Goal: Task Accomplishment & Management: Manage account settings

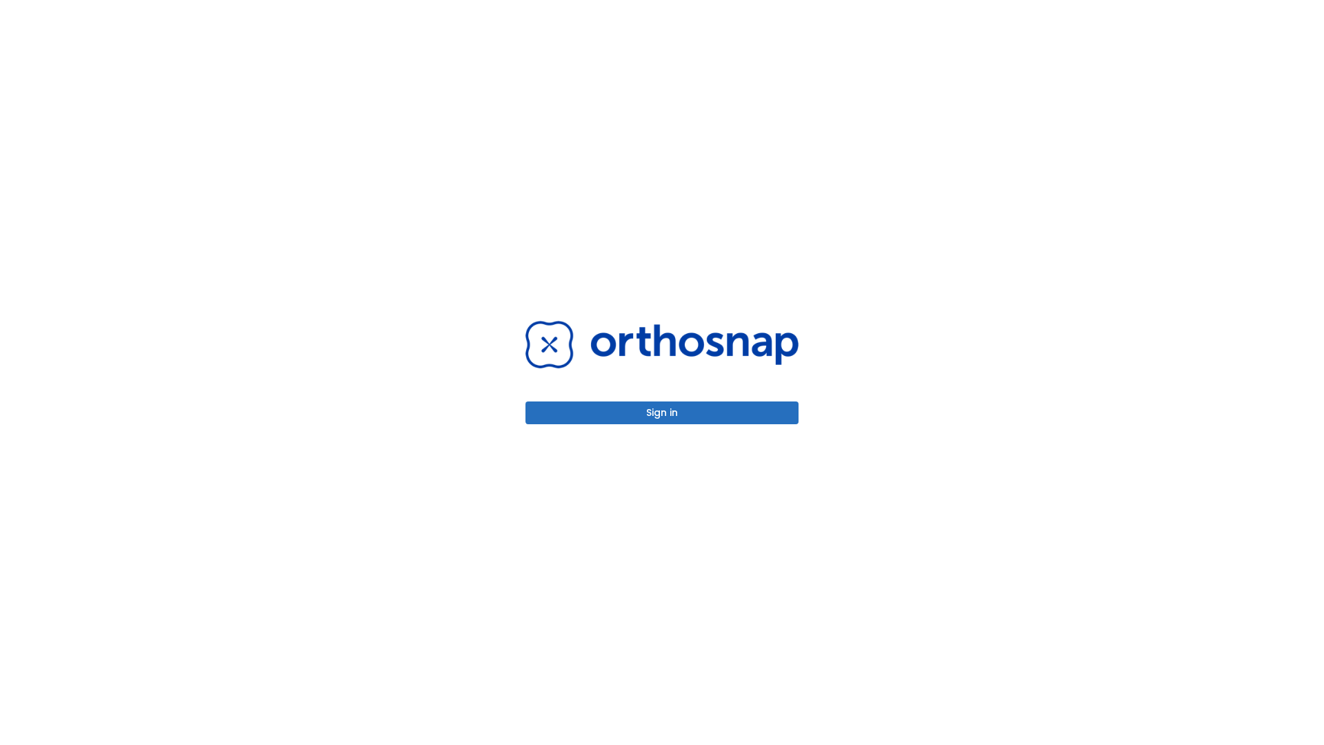
click at [662, 413] on button "Sign in" at bounding box center [662, 412] width 273 height 23
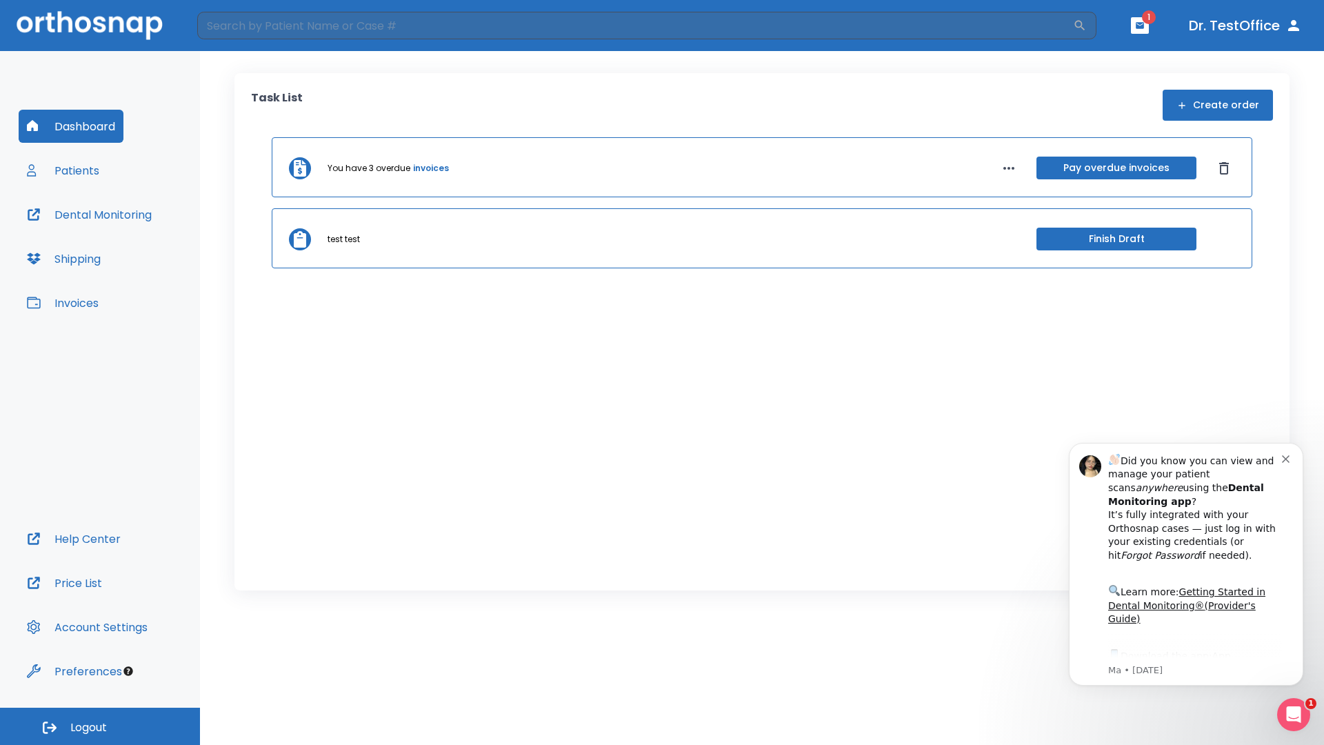
click at [100, 726] on span "Logout" at bounding box center [88, 727] width 37 height 15
